Goal: Information Seeking & Learning: Find specific fact

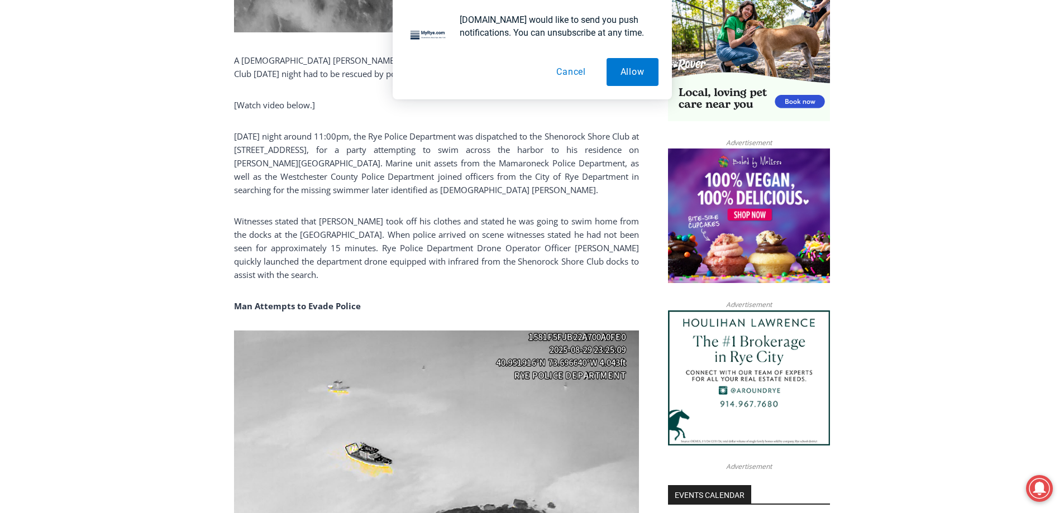
scroll to position [793, 0]
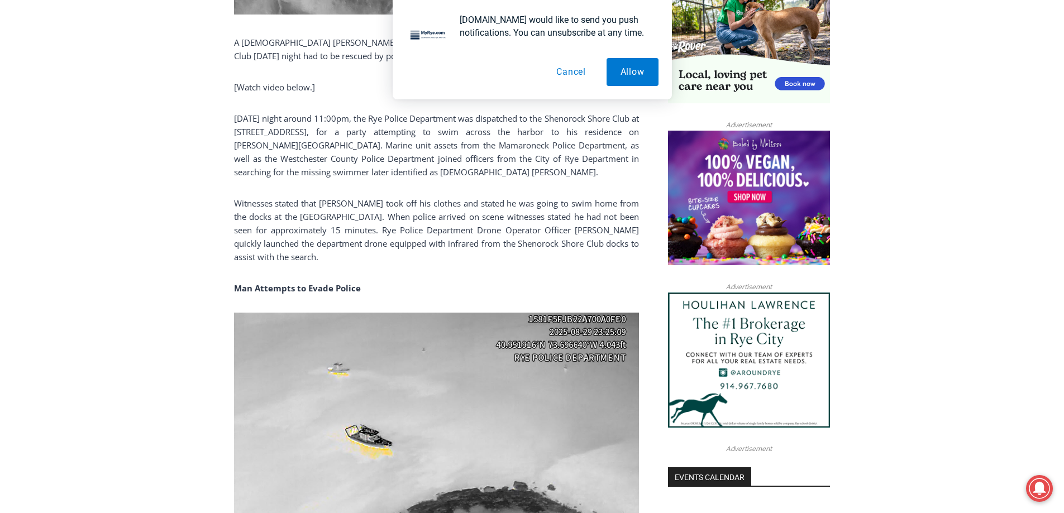
click at [343, 216] on p "Witnesses stated that [PERSON_NAME] took off his clothes and stated he was goin…" at bounding box center [436, 230] width 405 height 67
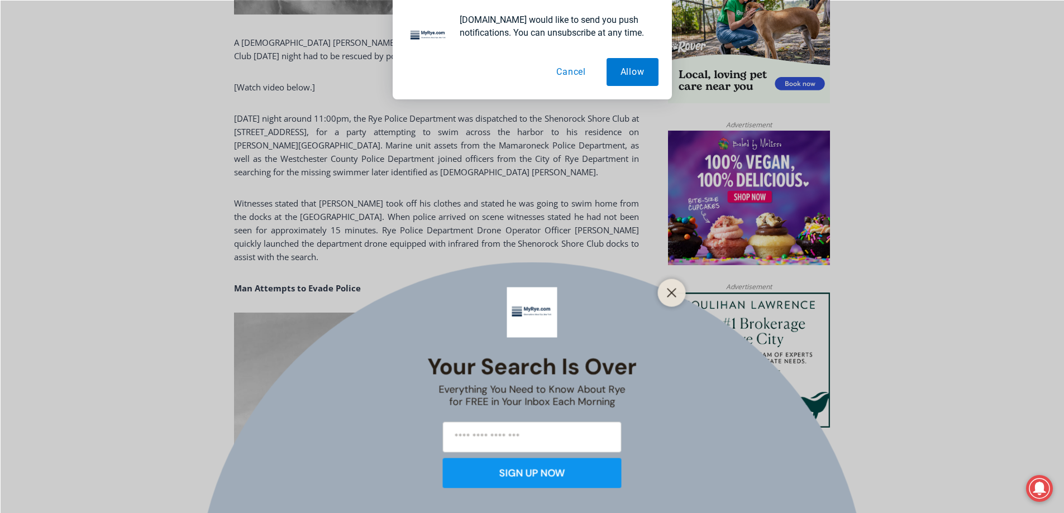
click at [454, 171] on div "Your Search is Over Everything You Need to Know About Rye for FREE in Your Inbo…" at bounding box center [532, 256] width 1064 height 513
click at [566, 69] on button "Cancel" at bounding box center [571, 72] width 58 height 28
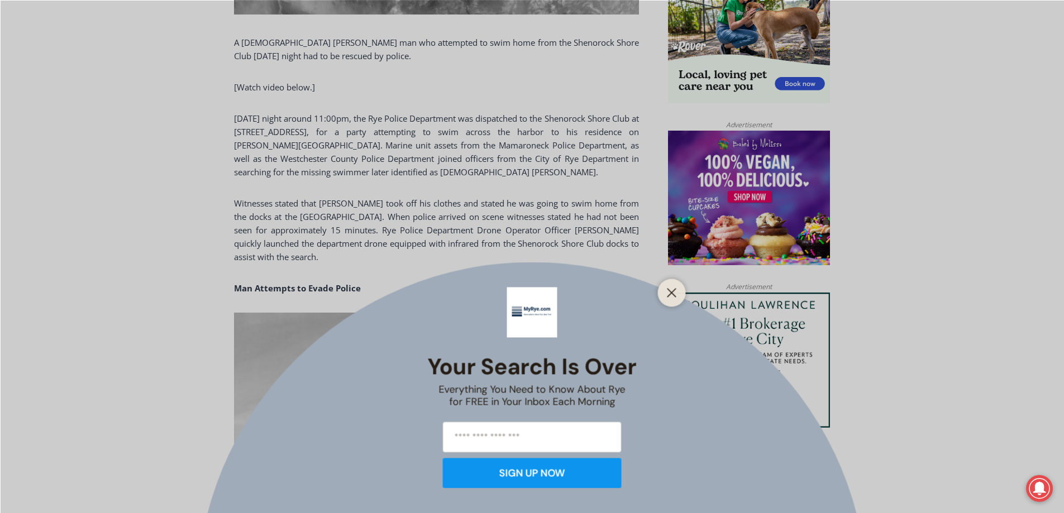
click at [441, 164] on div "Your Search is Over Everything You Need to Know About Rye for FREE in Your Inbo…" at bounding box center [532, 256] width 1064 height 513
click at [681, 297] on div at bounding box center [672, 293] width 28 height 28
click at [667, 287] on button "Close" at bounding box center [672, 293] width 16 height 16
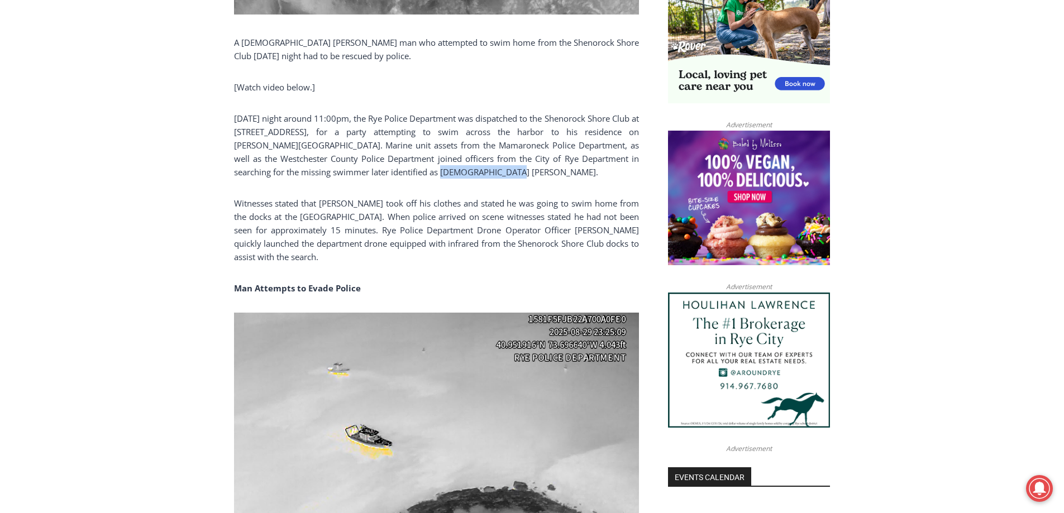
drag, startPoint x: 455, startPoint y: 170, endPoint x: 389, endPoint y: 173, distance: 66.5
click at [389, 173] on p "[DATE] night around 11:00pm, the Rye Police Department was dispatched to the Sh…" at bounding box center [436, 145] width 405 height 67
copy p "[PERSON_NAME]"
